Goal: Task Accomplishment & Management: Complete application form

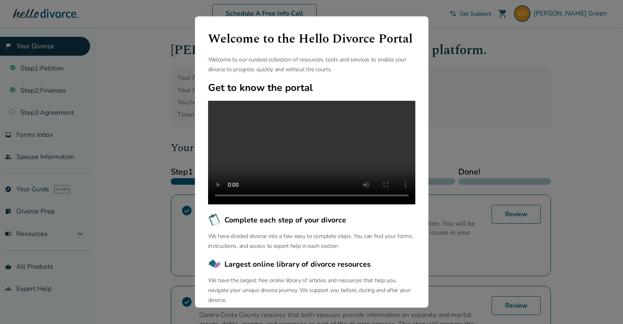
scroll to position [63, 0]
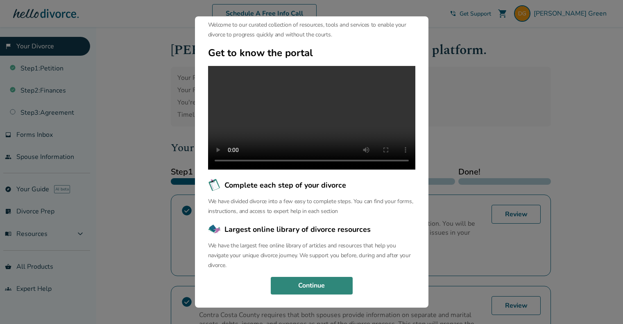
click at [309, 288] on button "Continue" at bounding box center [312, 286] width 82 height 18
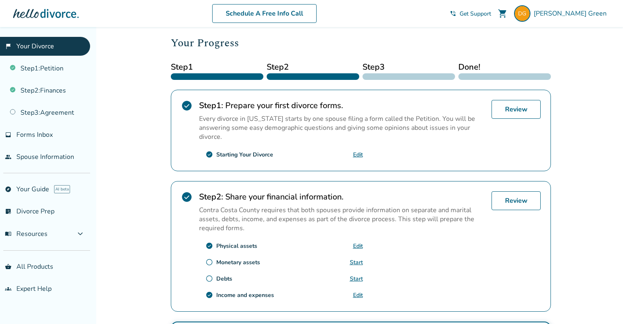
scroll to position [123, 0]
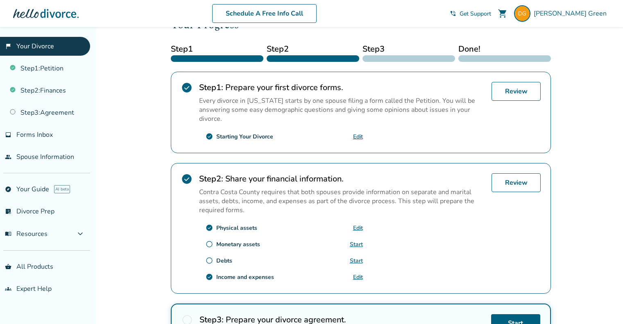
click at [187, 177] on span "check_circle" at bounding box center [186, 178] width 11 height 11
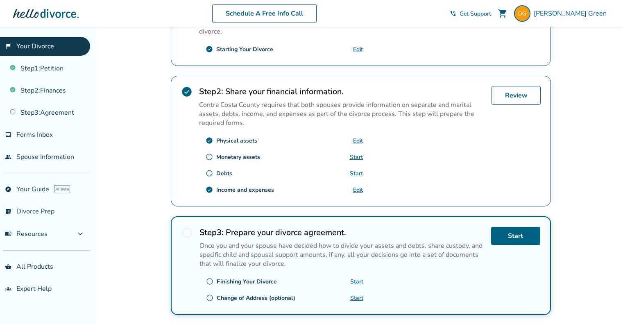
scroll to position [187, 0]
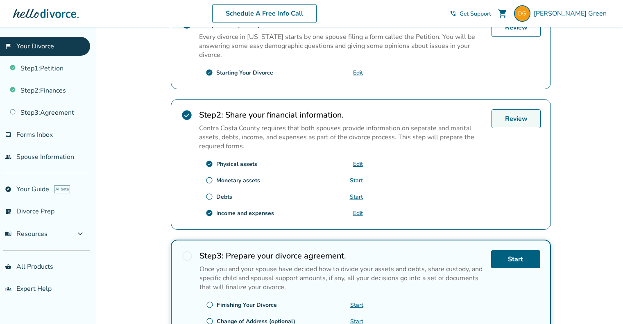
click at [522, 118] on link "Review" at bounding box center [516, 118] width 49 height 19
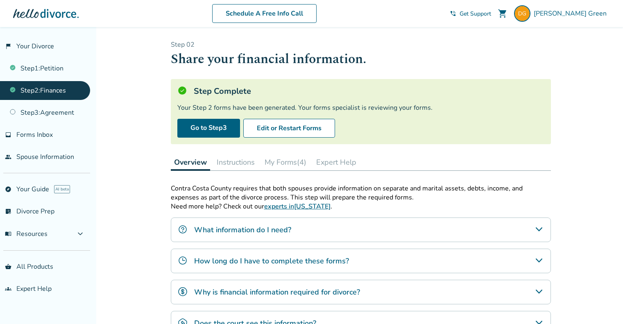
click at [279, 161] on button "My Forms (4)" at bounding box center [285, 162] width 48 height 16
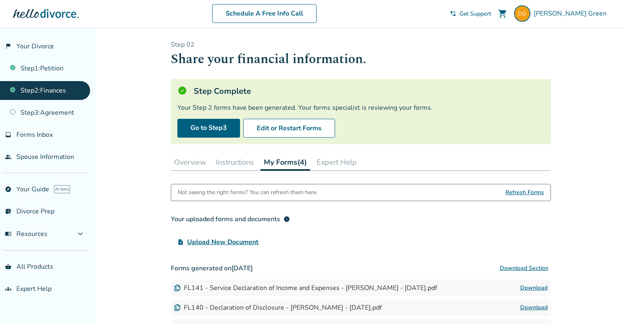
click at [40, 93] on link "Step 2 : Finances" at bounding box center [45, 90] width 90 height 19
click at [45, 67] on link "Step 1 : Petition" at bounding box center [45, 68] width 90 height 19
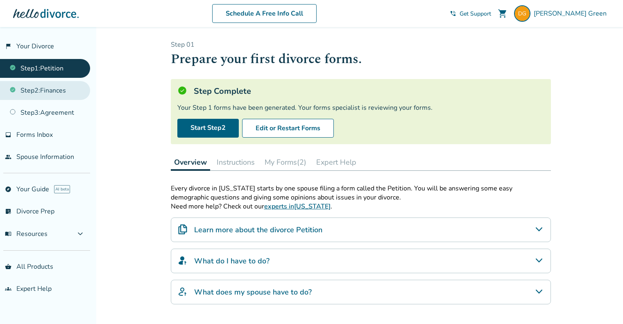
click at [52, 90] on link "Step 2 : Finances" at bounding box center [45, 90] width 90 height 19
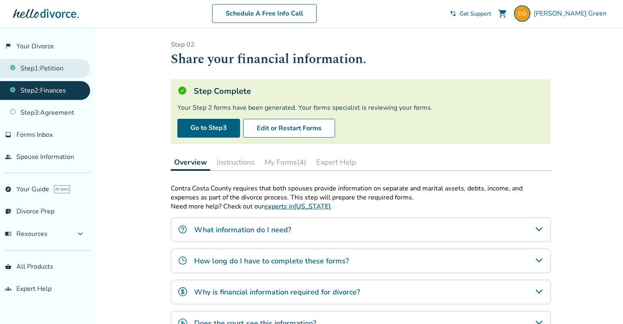
click at [57, 70] on link "Step 1 : Petition" at bounding box center [45, 68] width 90 height 19
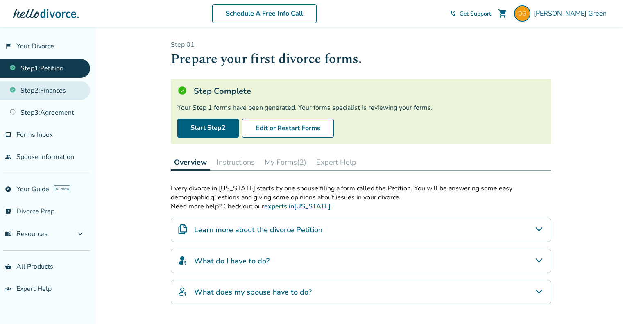
click at [57, 90] on link "Step 2 : Finances" at bounding box center [45, 90] width 90 height 19
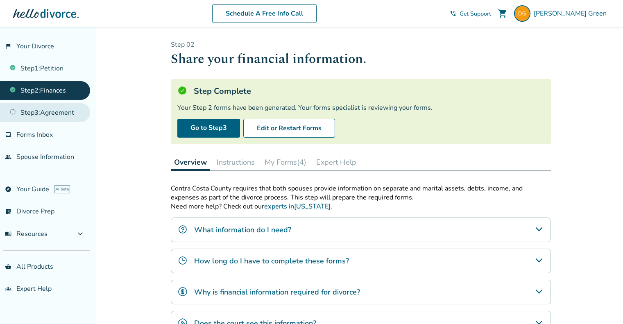
click at [56, 115] on link "Step 3 : Agreement" at bounding box center [45, 112] width 90 height 19
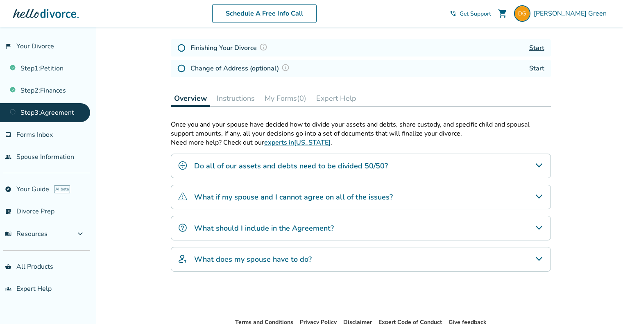
scroll to position [123, 0]
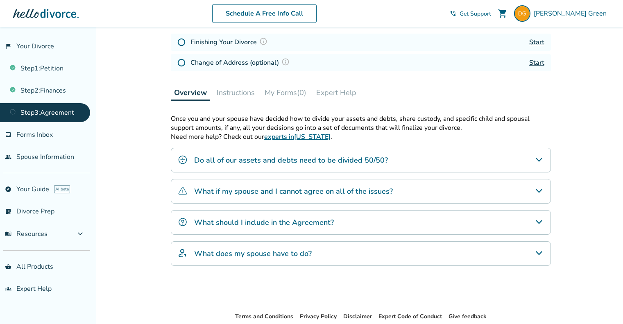
click at [540, 251] on icon "What does my spouse have to do?" at bounding box center [539, 253] width 10 height 10
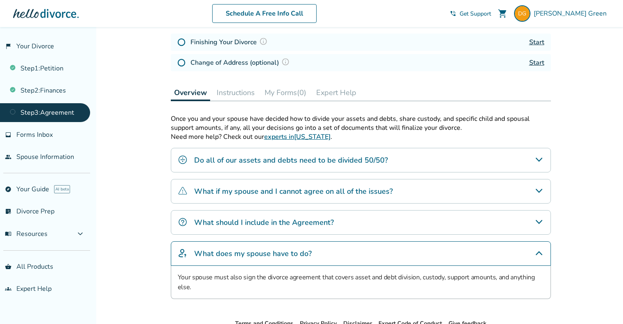
click at [538, 189] on icon "What if my spouse and I cannot agree on all of the issues?" at bounding box center [539, 191] width 10 height 10
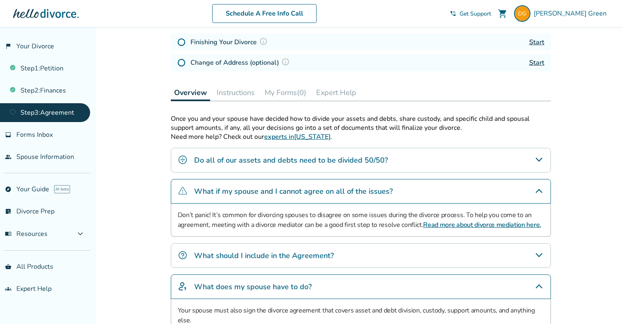
click at [536, 258] on icon "What should I include in the Agreement?" at bounding box center [539, 255] width 10 height 10
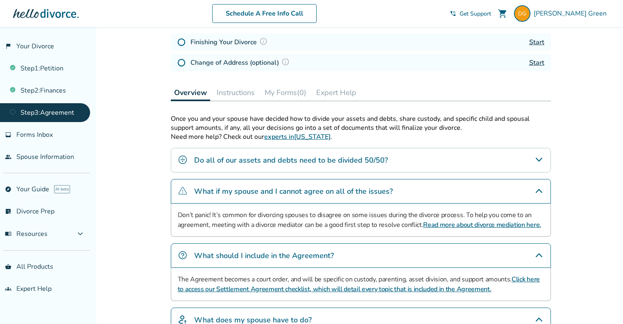
click at [543, 158] on icon "Do all of our assets and debts need to be divided 50/50?" at bounding box center [539, 160] width 10 height 10
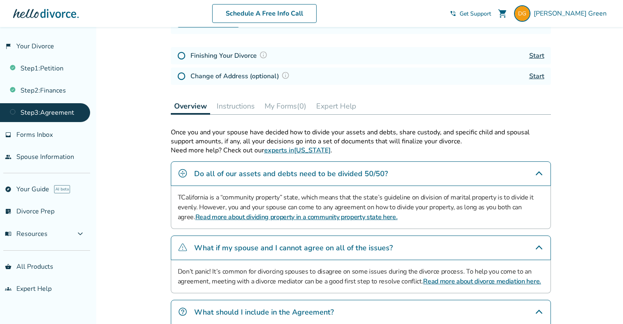
scroll to position [0, 0]
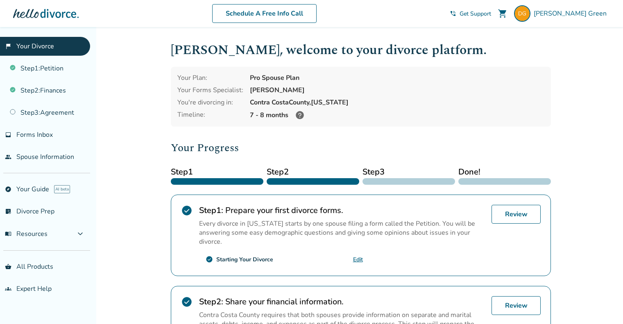
click at [300, 114] on icon at bounding box center [300, 115] width 8 height 8
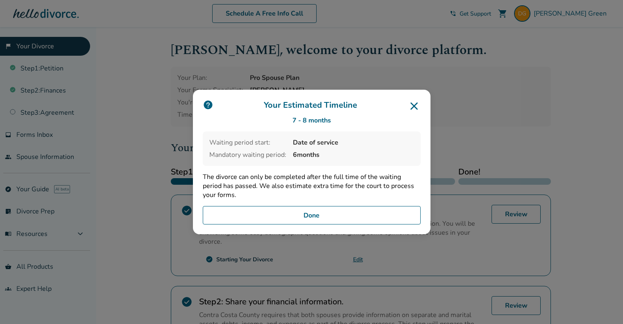
click at [417, 109] on icon at bounding box center [414, 106] width 13 height 13
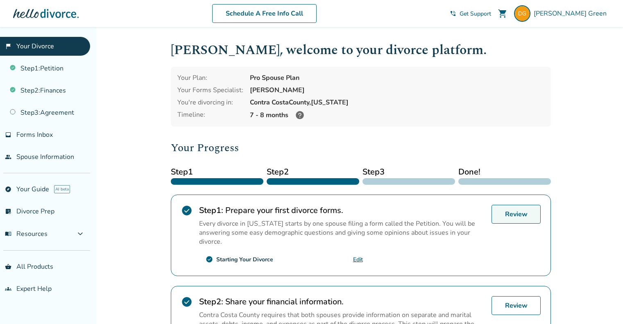
click at [527, 215] on link "Review" at bounding box center [516, 214] width 49 height 19
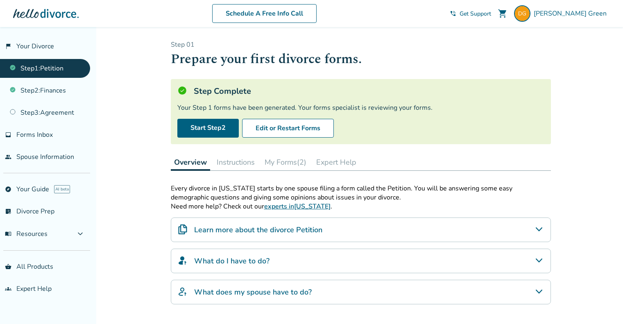
click at [285, 158] on button "My Forms (2)" at bounding box center [285, 162] width 48 height 16
